Goal: Complete application form: Complete application form

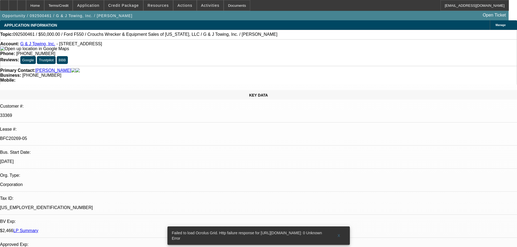
select select "0"
select select "2"
select select "0"
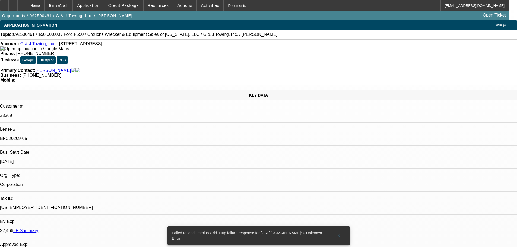
select select "0"
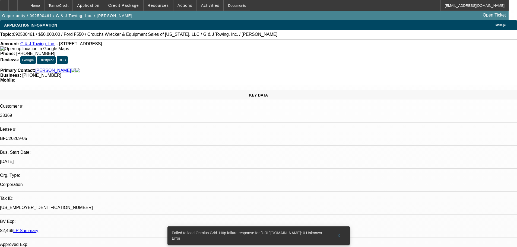
select select "0"
select select "1"
select select "2"
select select "6"
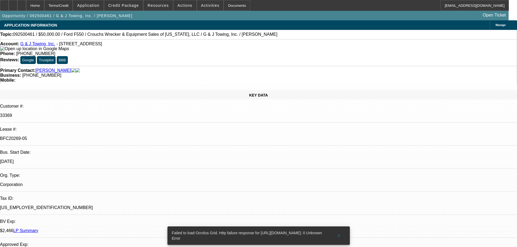
select select "1"
select select "6"
select select "1"
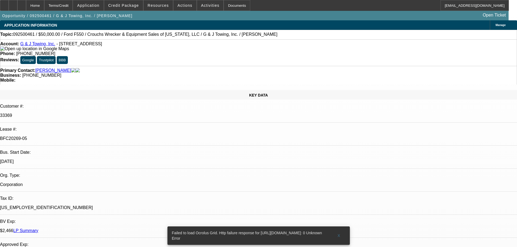
select select "6"
select select "1"
select select "6"
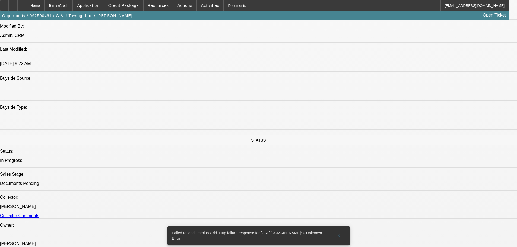
scroll to position [597, 0]
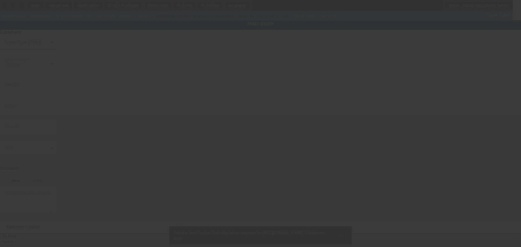
type input "[US_VEHICLE_IDENTIFICATION_NUMBER]"
type input "Ford"
type input "f550"
radio input "true"
type textarea "with"
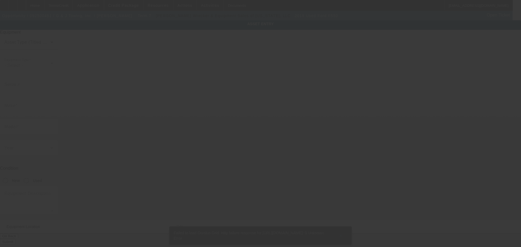
type input "[STREET_ADDRESS]"
type input "[GEOGRAPHIC_DATA]"
type input "32935"
type input "Brevard"
